Goal: Information Seeking & Learning: Learn about a topic

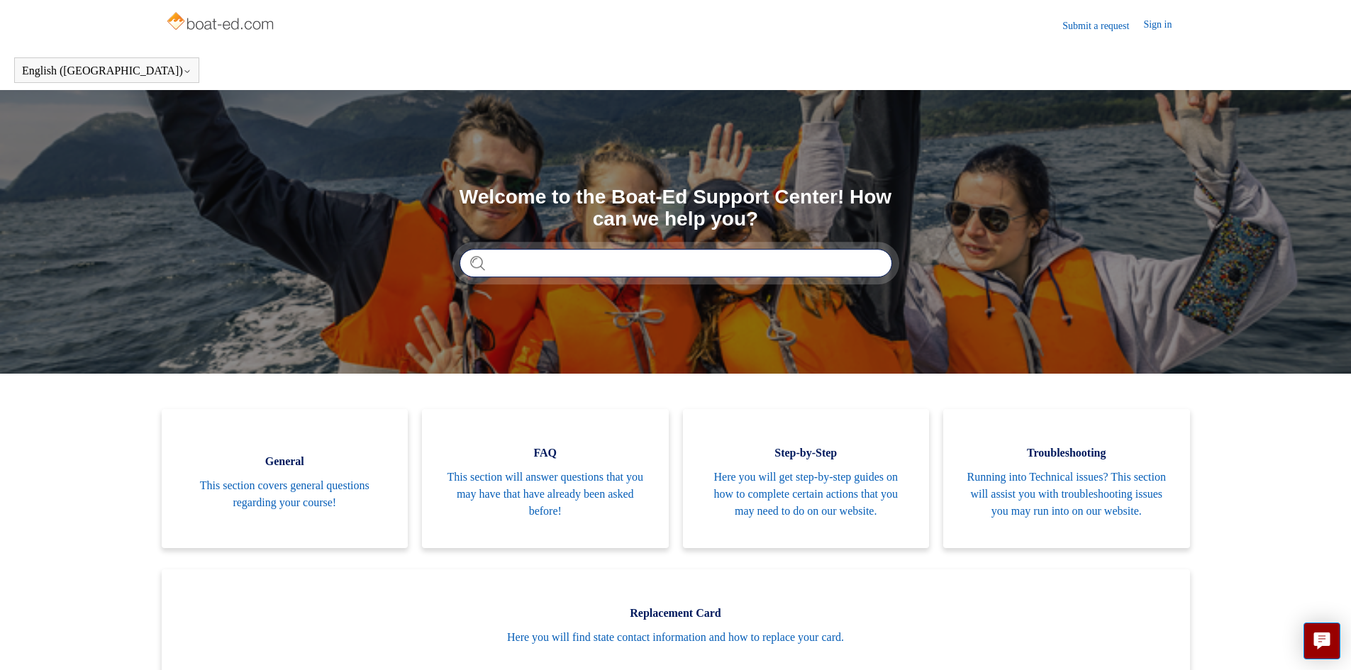
click at [595, 270] on input "Search" at bounding box center [676, 263] width 433 height 28
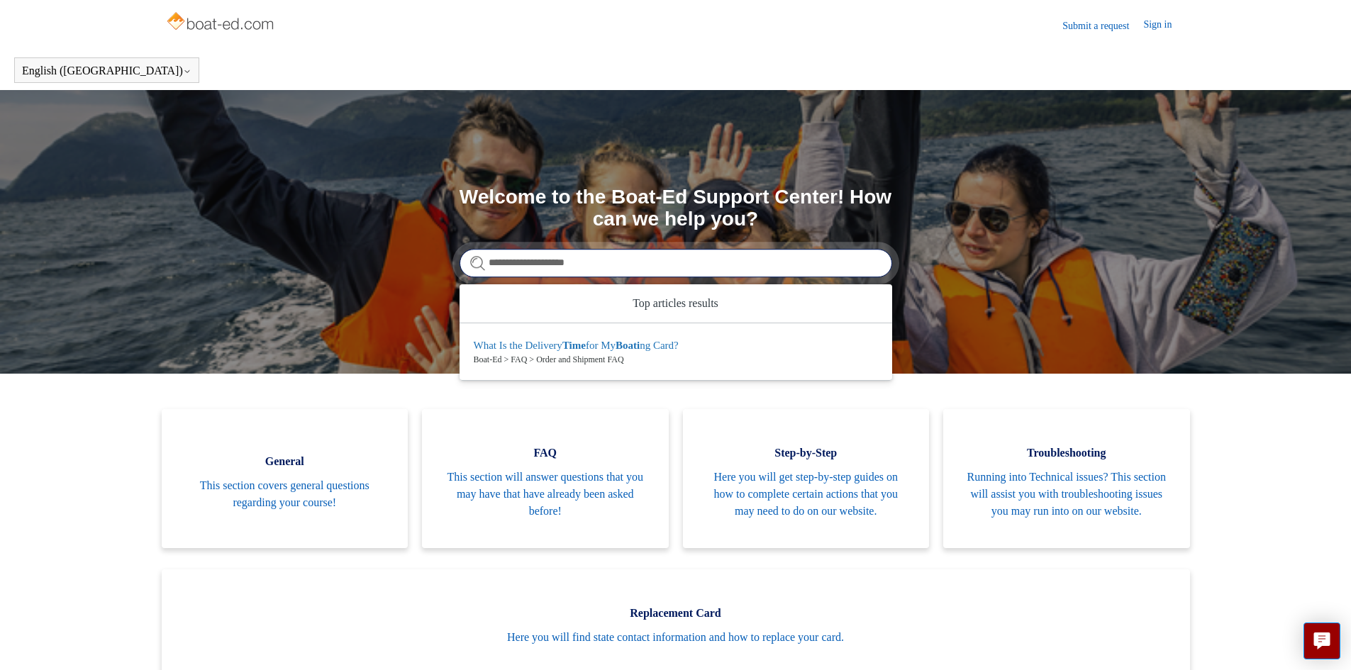
type input "**********"
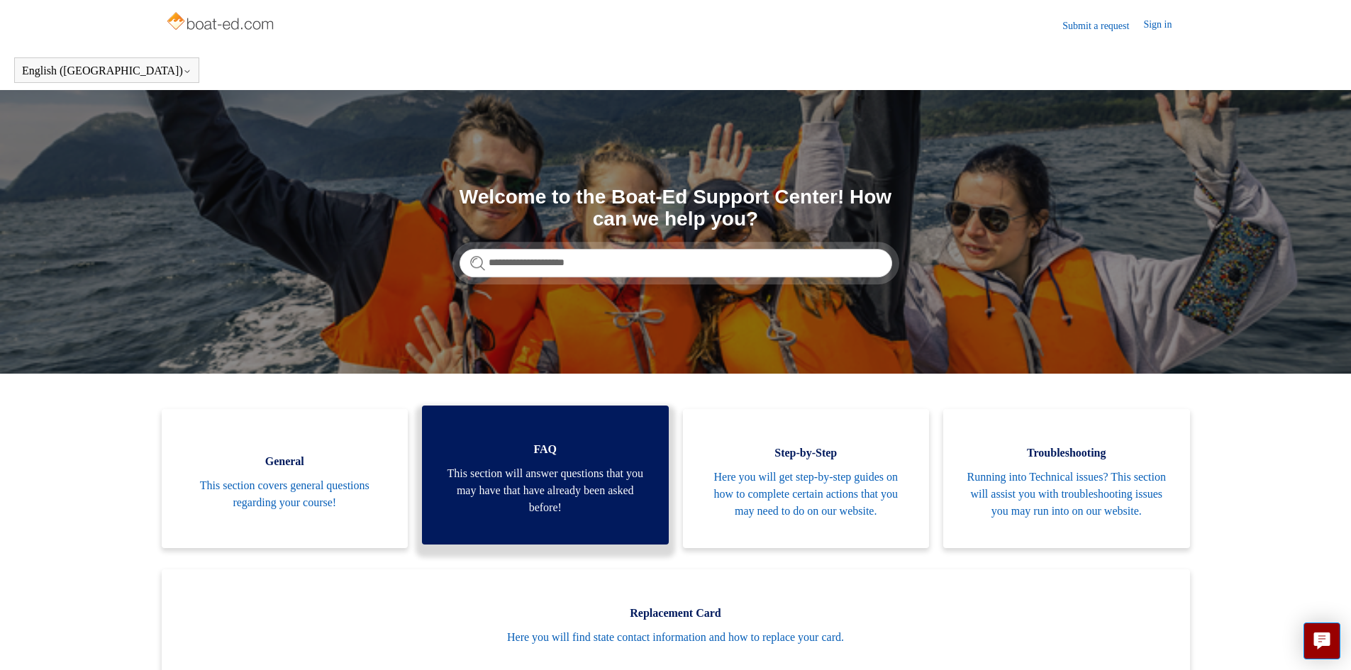
click at [524, 492] on span "This section will answer questions that you may have that have already been ask…" at bounding box center [545, 490] width 204 height 51
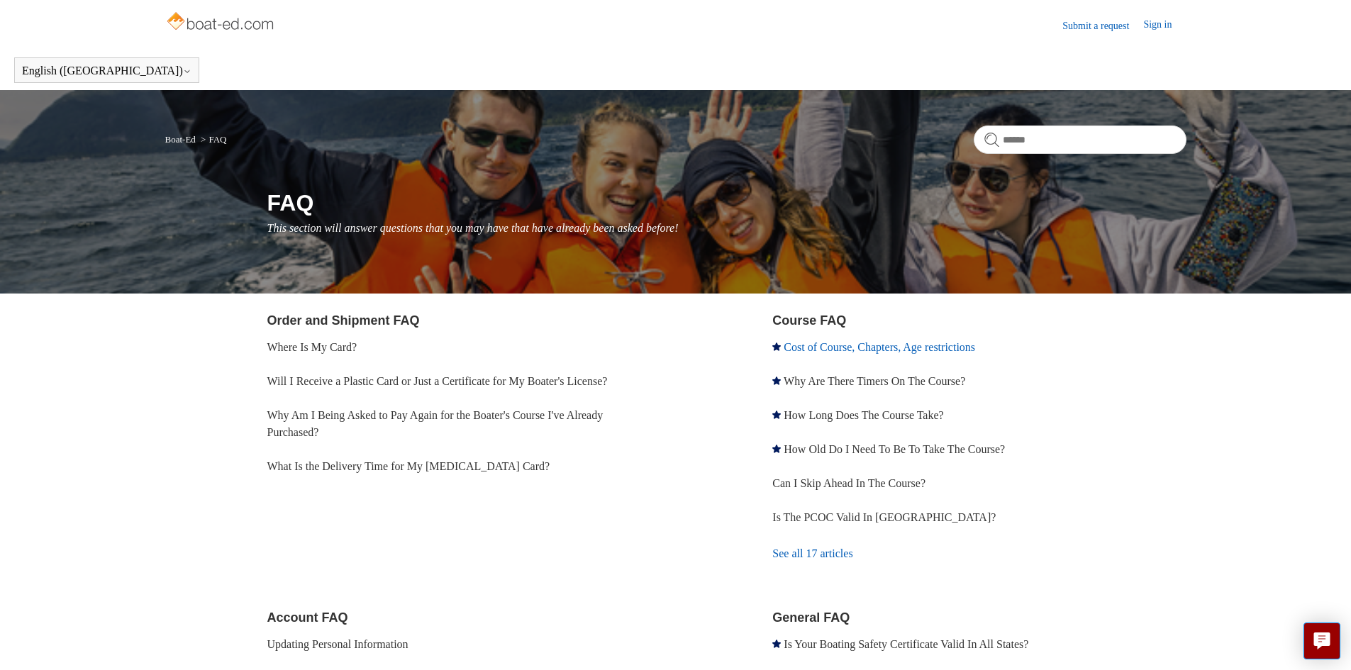
click at [837, 349] on link "Cost of Course, Chapters, Age restrictions" at bounding box center [879, 347] width 191 height 12
